Goal: Information Seeking & Learning: Learn about a topic

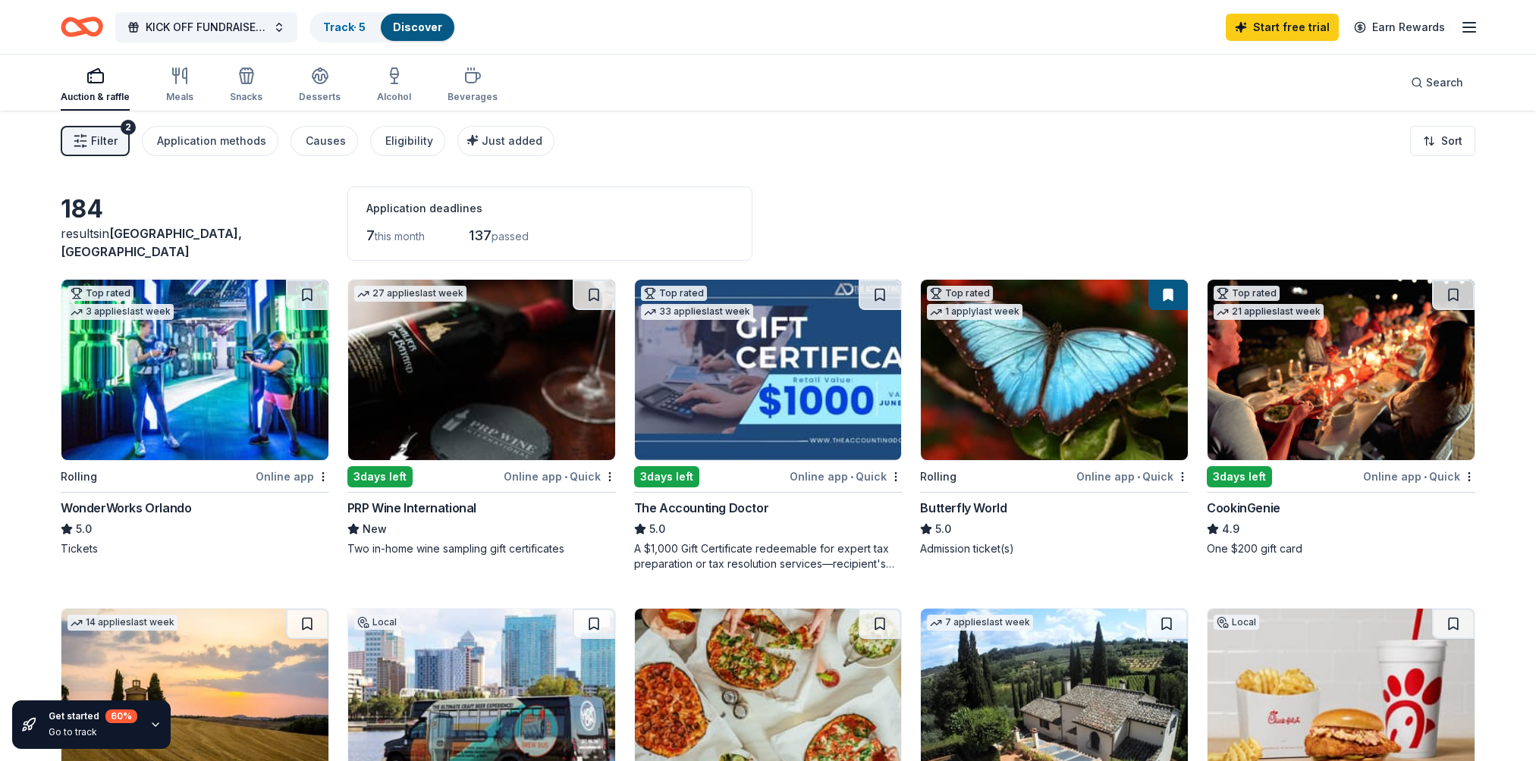
click at [397, 136] on div "Eligibility" at bounding box center [409, 141] width 48 height 18
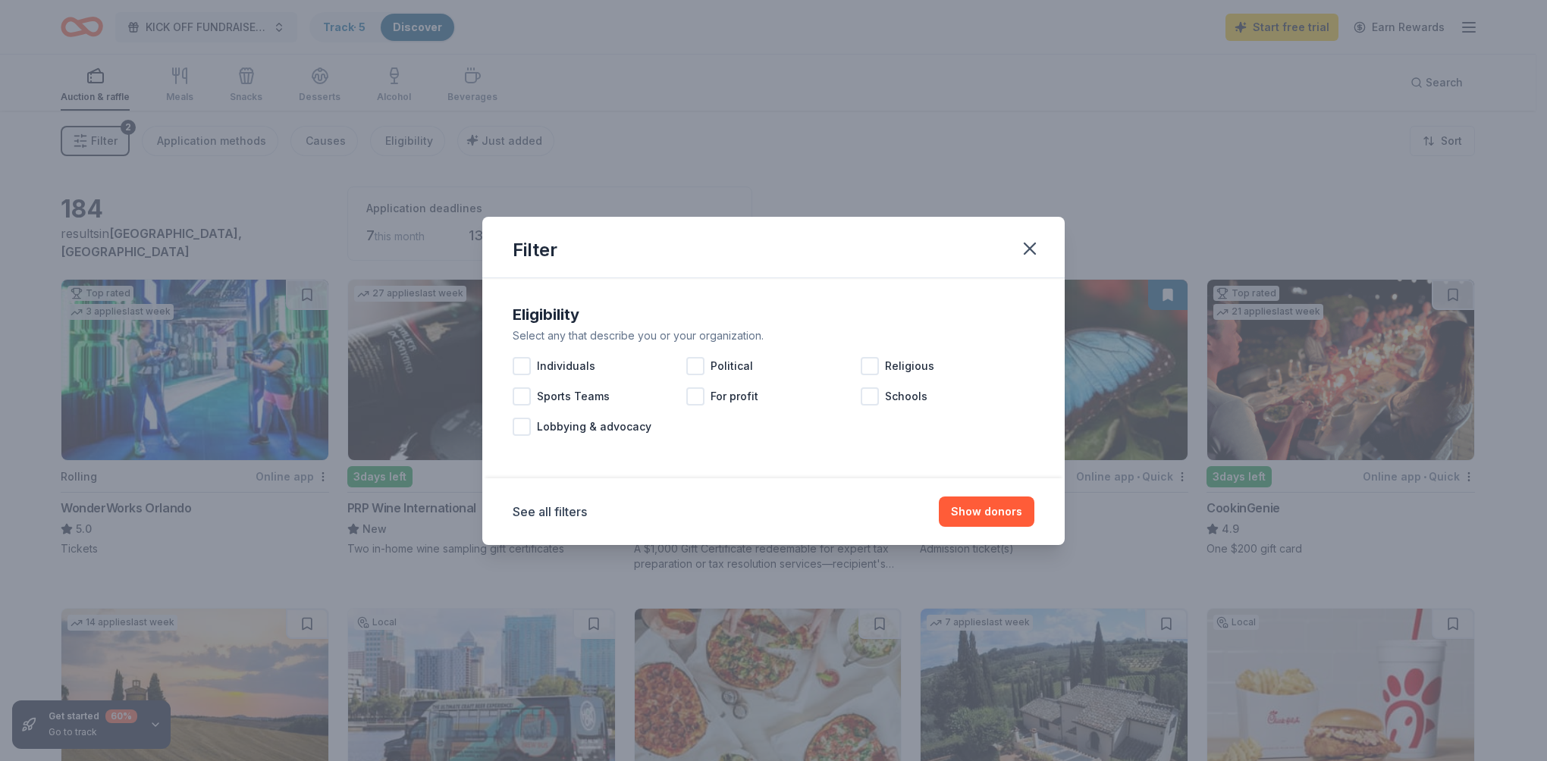
click at [521, 368] on div at bounding box center [522, 366] width 18 height 18
click at [874, 397] on div at bounding box center [870, 396] width 18 height 18
click at [530, 401] on div "Sports Teams" at bounding box center [600, 396] width 174 height 30
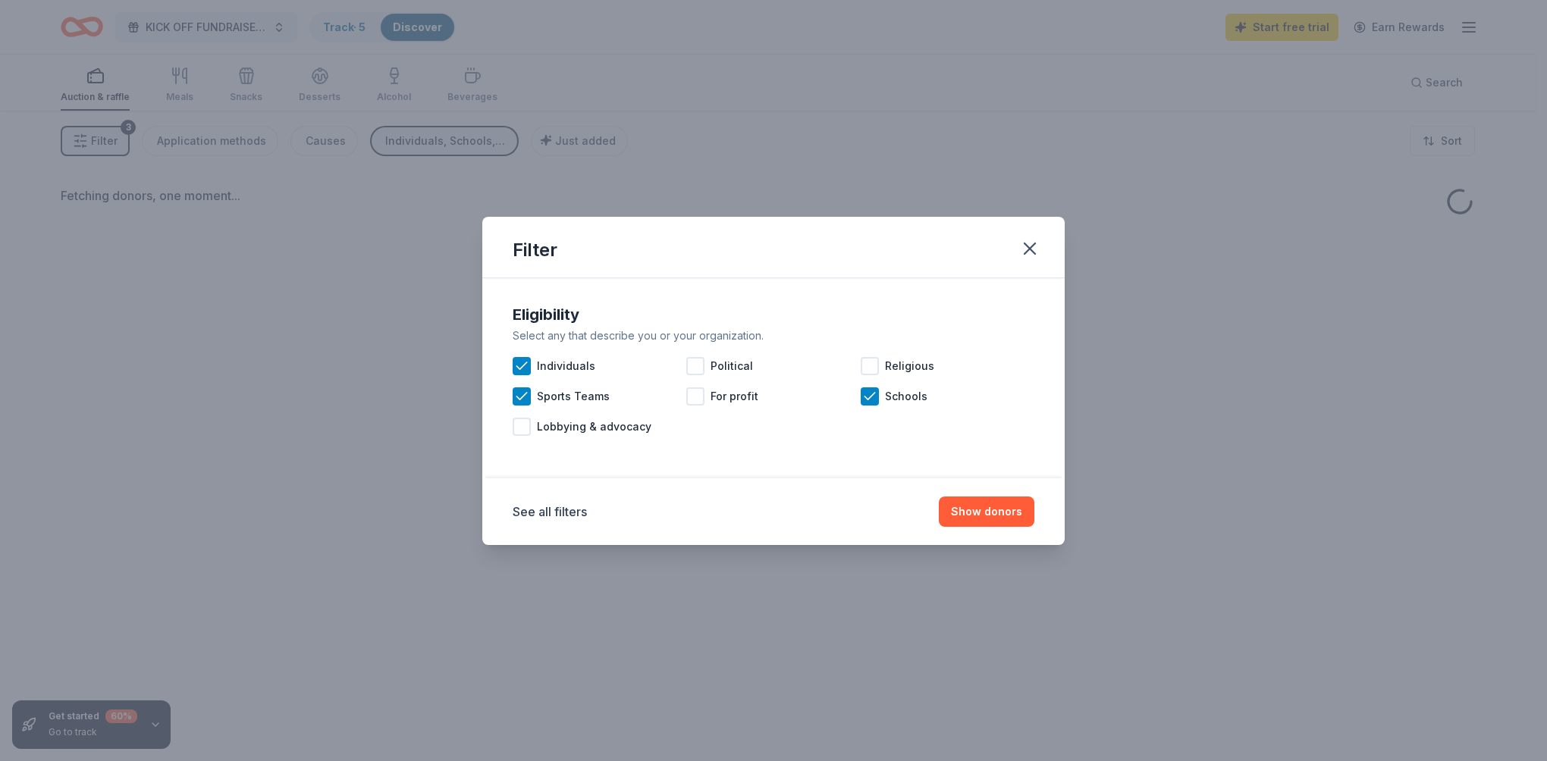
click at [980, 499] on button "Show donors" at bounding box center [987, 512] width 96 height 30
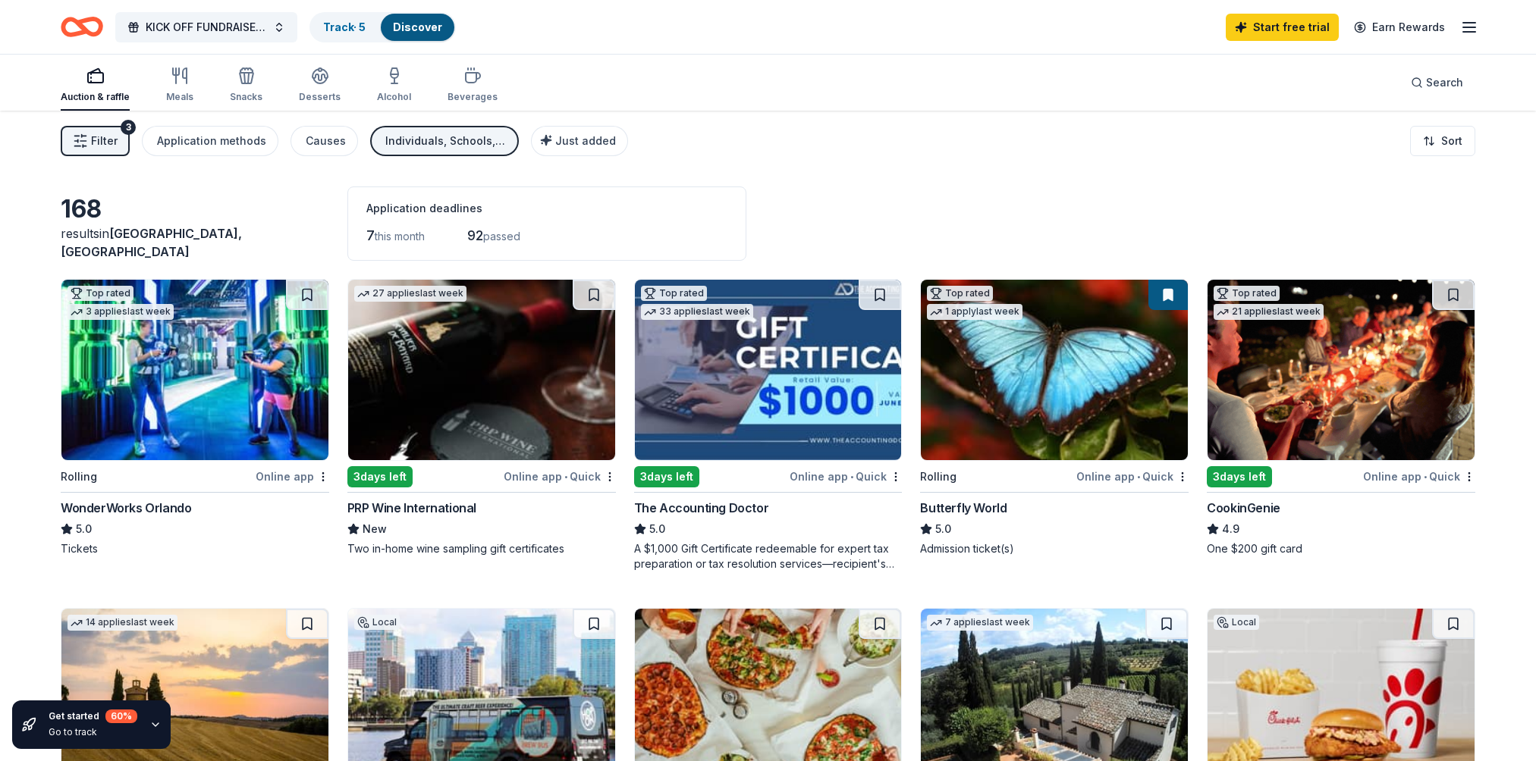
click at [1451, 83] on span "Search" at bounding box center [1444, 83] width 37 height 18
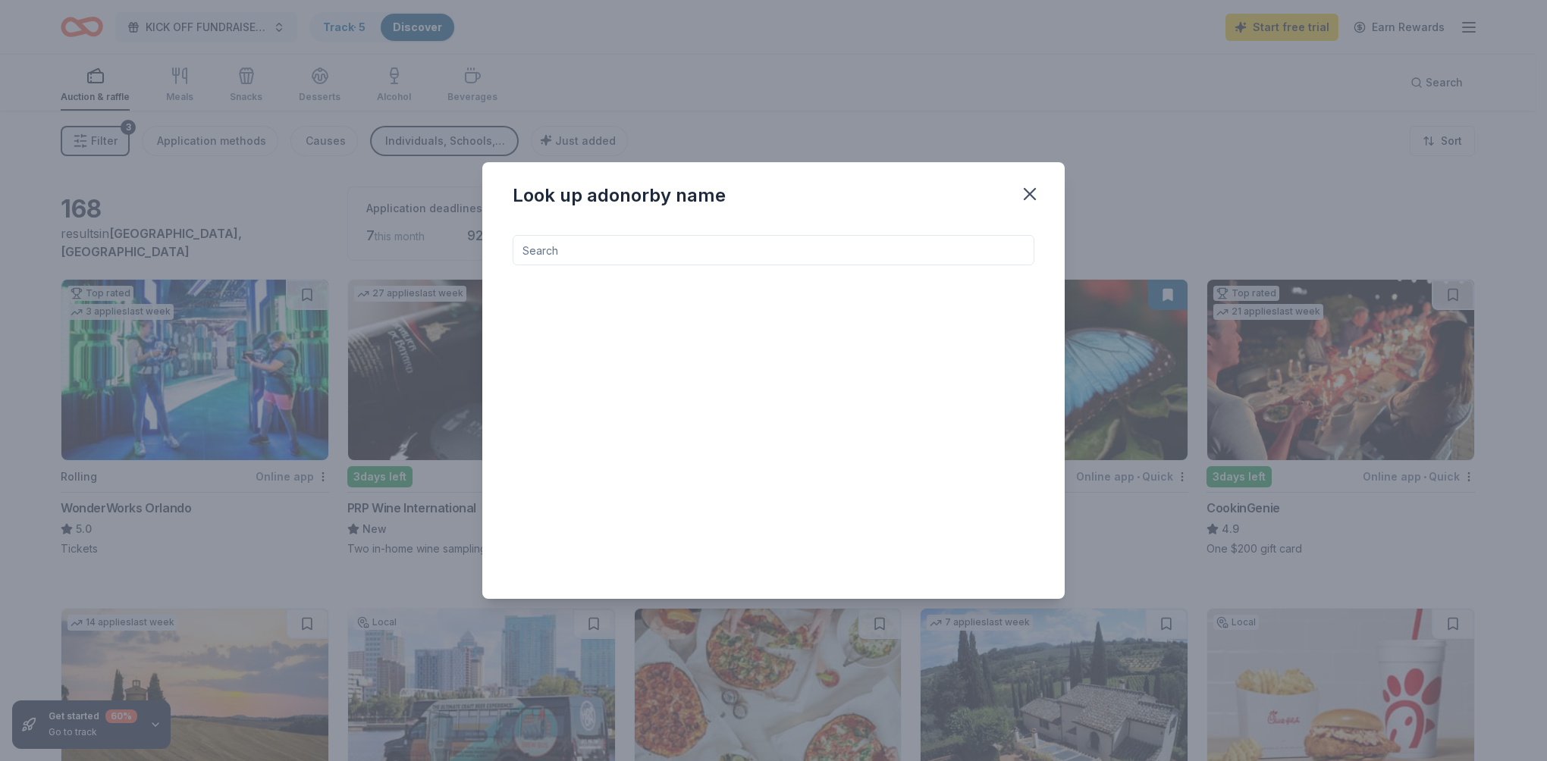
click at [880, 252] on input at bounding box center [774, 250] width 522 height 30
type input "chipotle"
click at [668, 301] on div "Chipotle" at bounding box center [630, 293] width 139 height 18
click at [1028, 199] on icon "button" at bounding box center [1029, 194] width 21 height 21
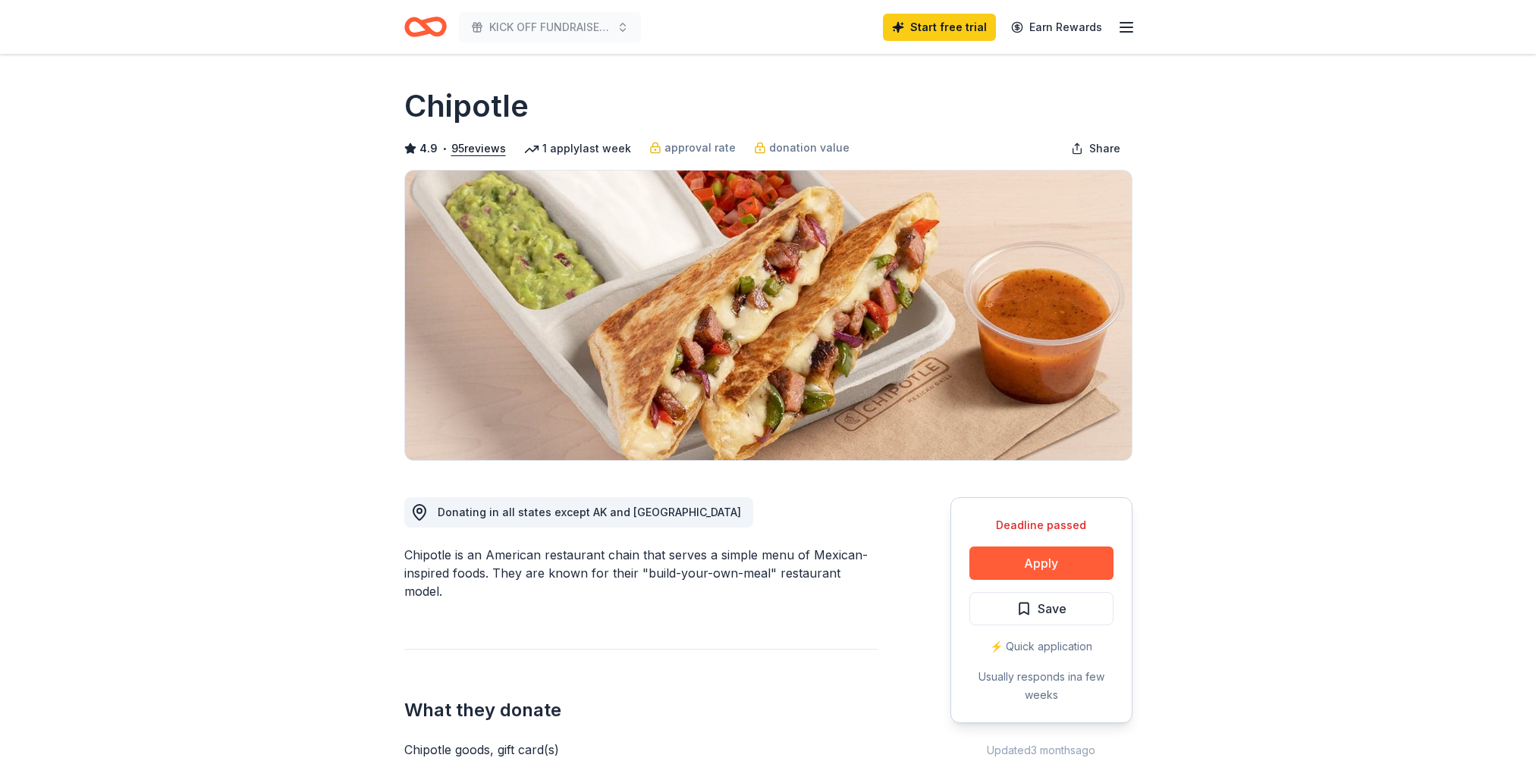
click at [1122, 26] on icon "button" at bounding box center [1126, 27] width 18 height 18
